Goal: Find specific page/section: Find specific page/section

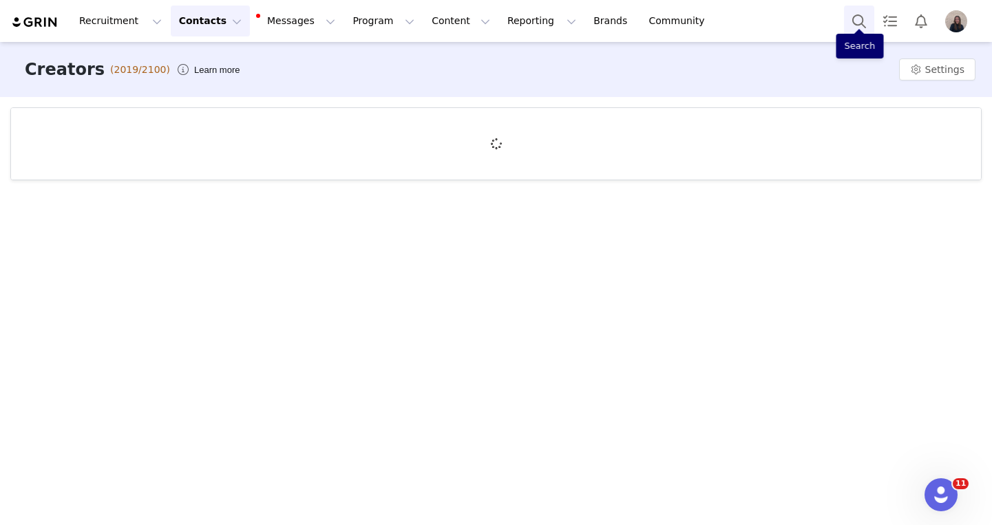
click at [861, 32] on button "Search" at bounding box center [859, 21] width 30 height 31
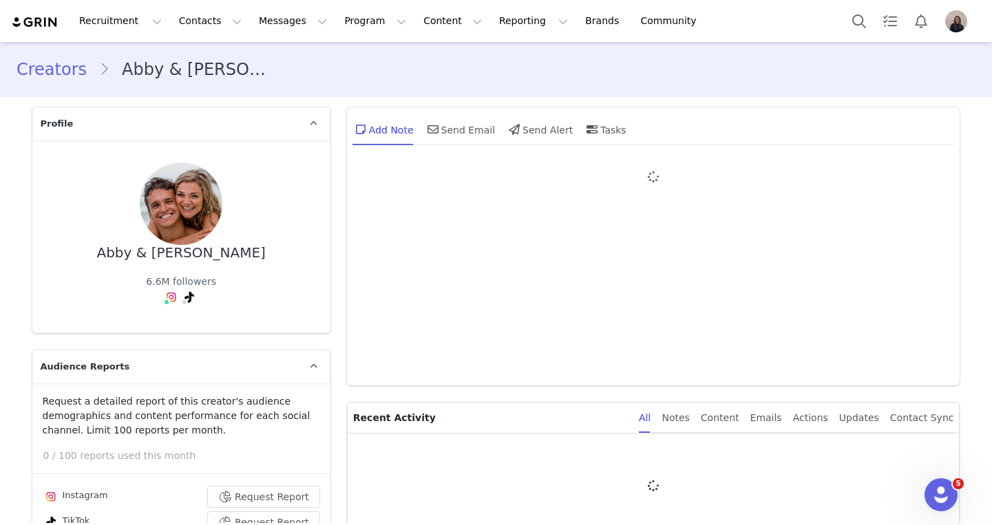
type input "+1 (United States)"
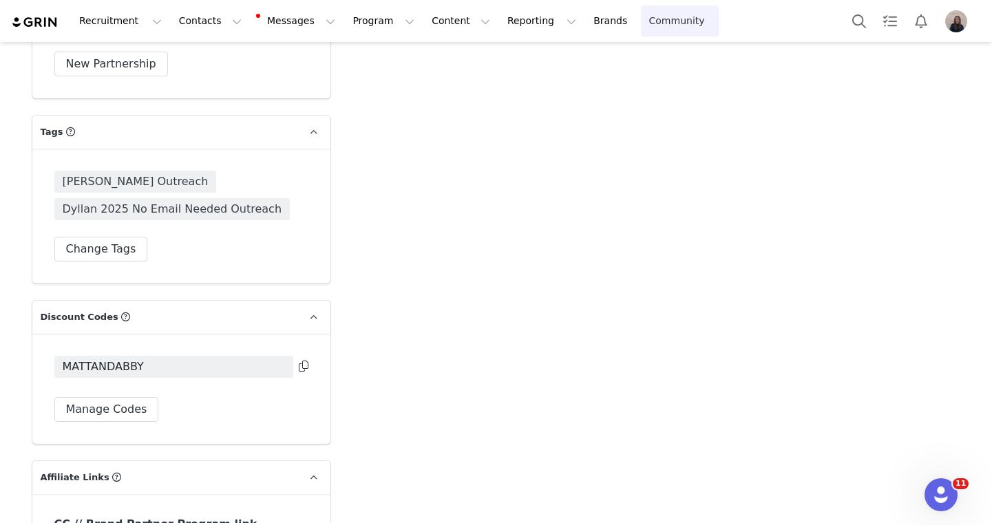
scroll to position [4626, 0]
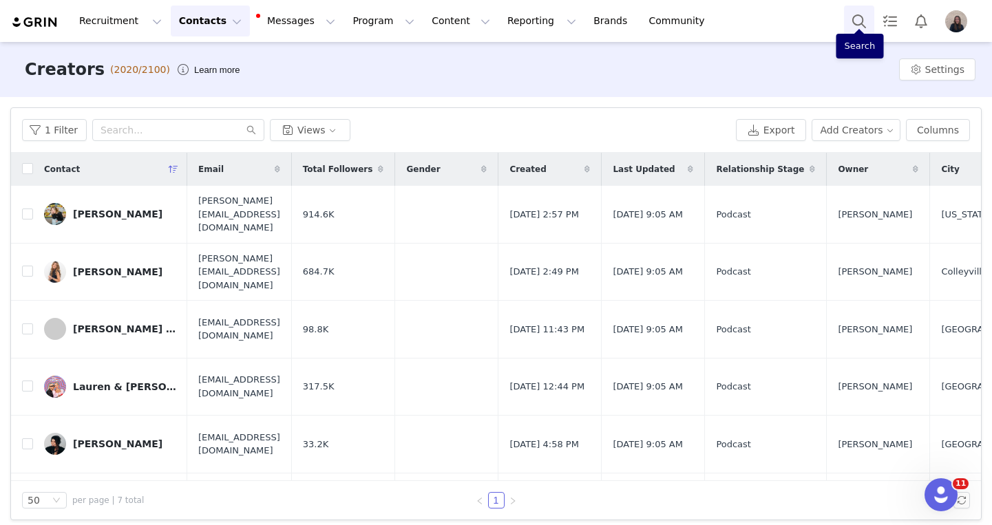
click at [870, 18] on button "Search" at bounding box center [859, 21] width 30 height 31
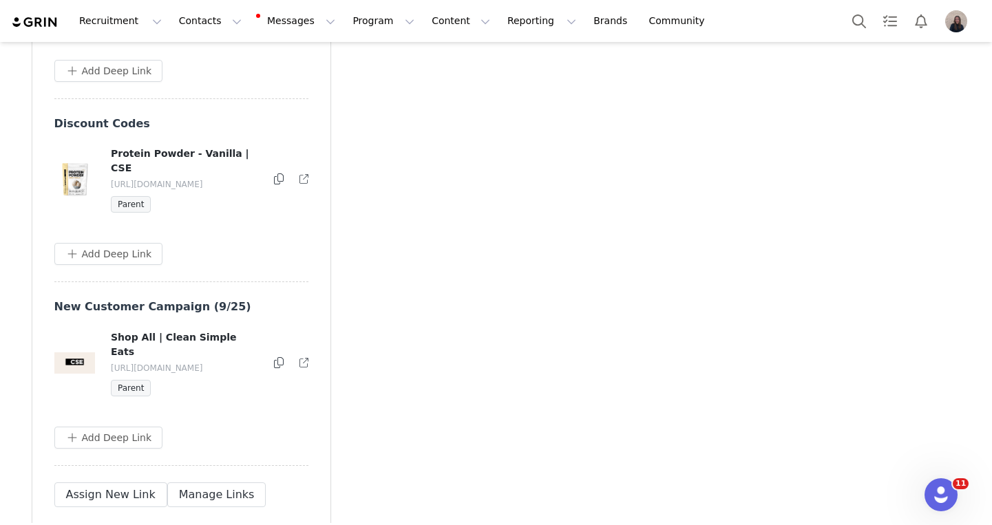
scroll to position [6100, 0]
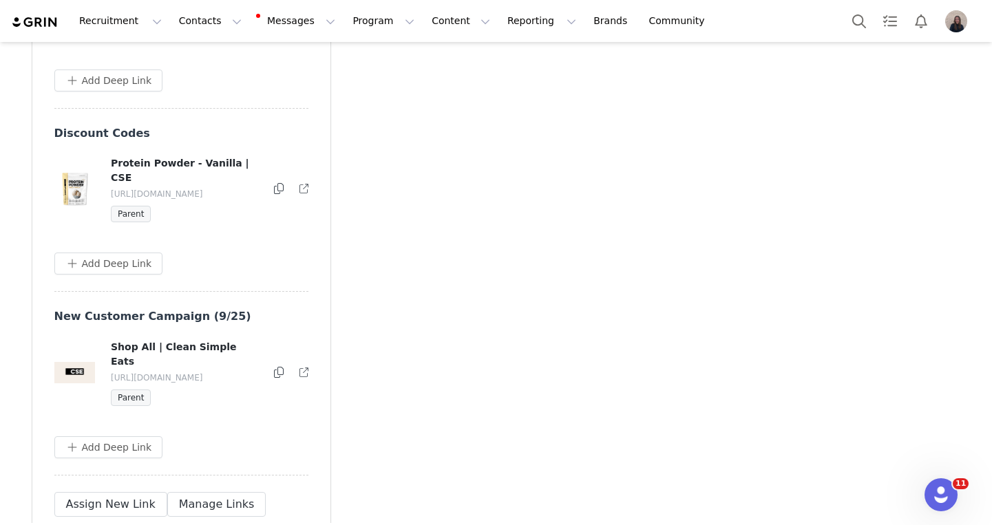
click at [284, 381] on div at bounding box center [278, 373] width 10 height 17
click at [277, 378] on icon at bounding box center [279, 372] width 10 height 11
